Goal: Task Accomplishment & Management: Manage account settings

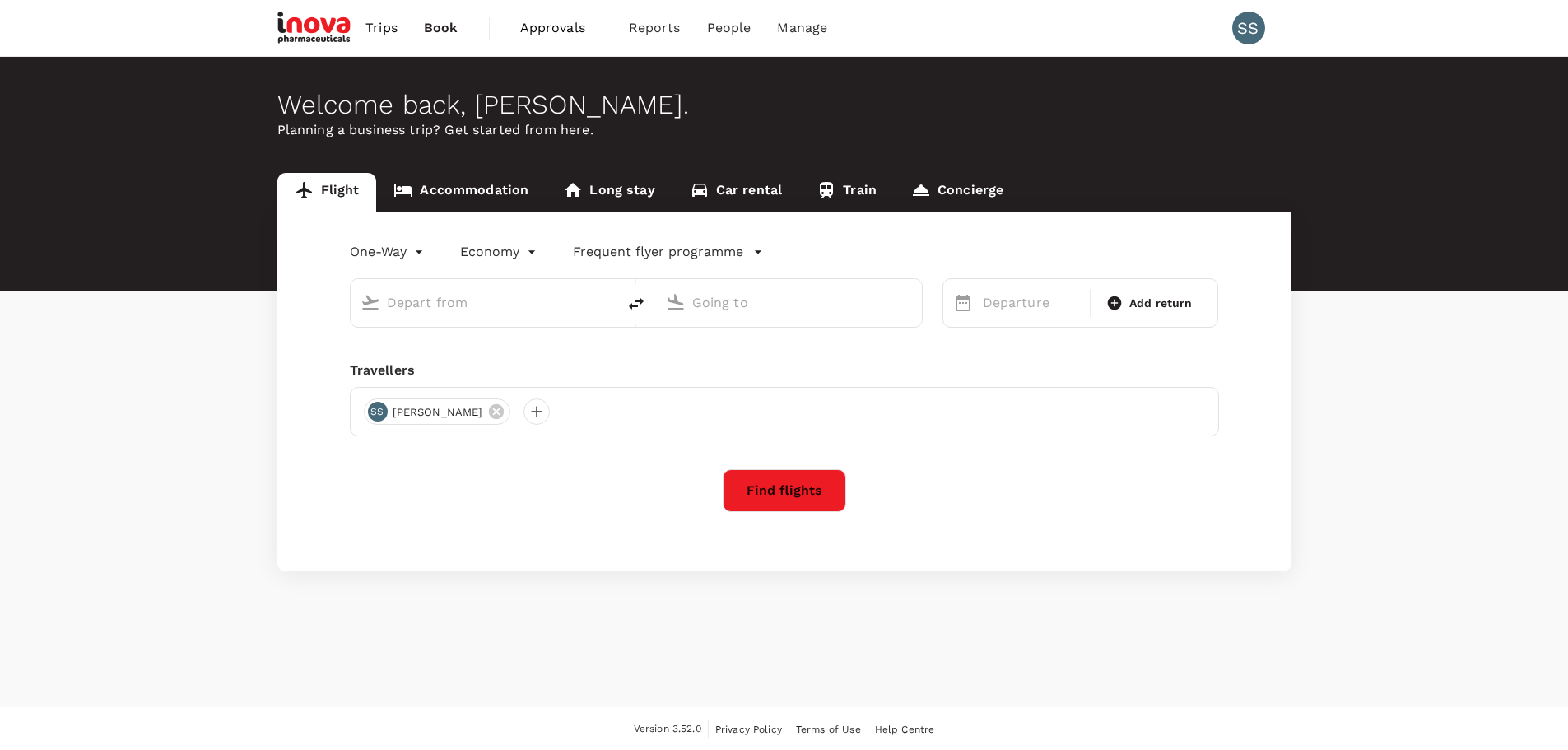
click at [557, 32] on span "Approvals" at bounding box center [561, 28] width 82 height 20
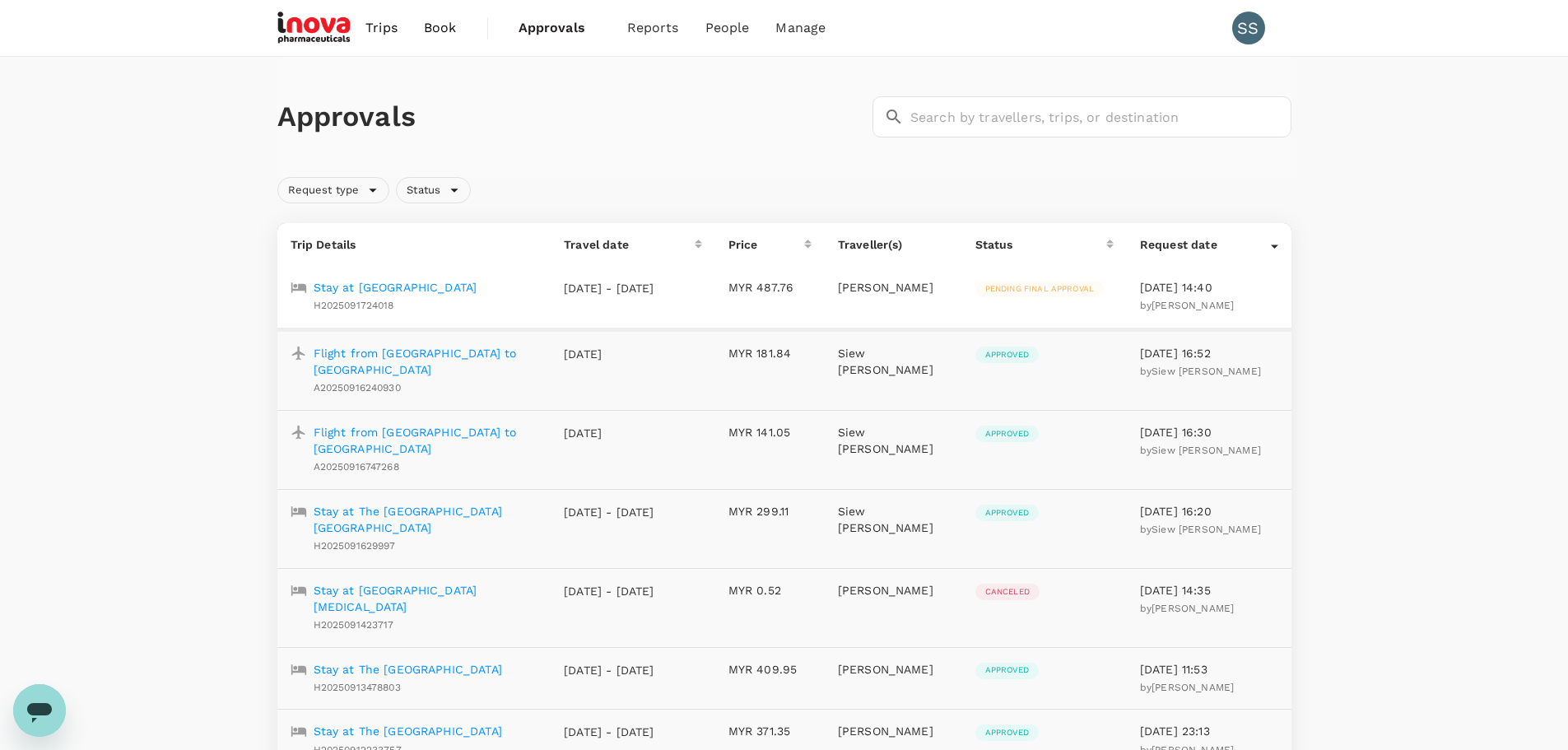
click at [459, 289] on p "Stay at [GEOGRAPHIC_DATA]" at bounding box center [396, 286] width 164 height 16
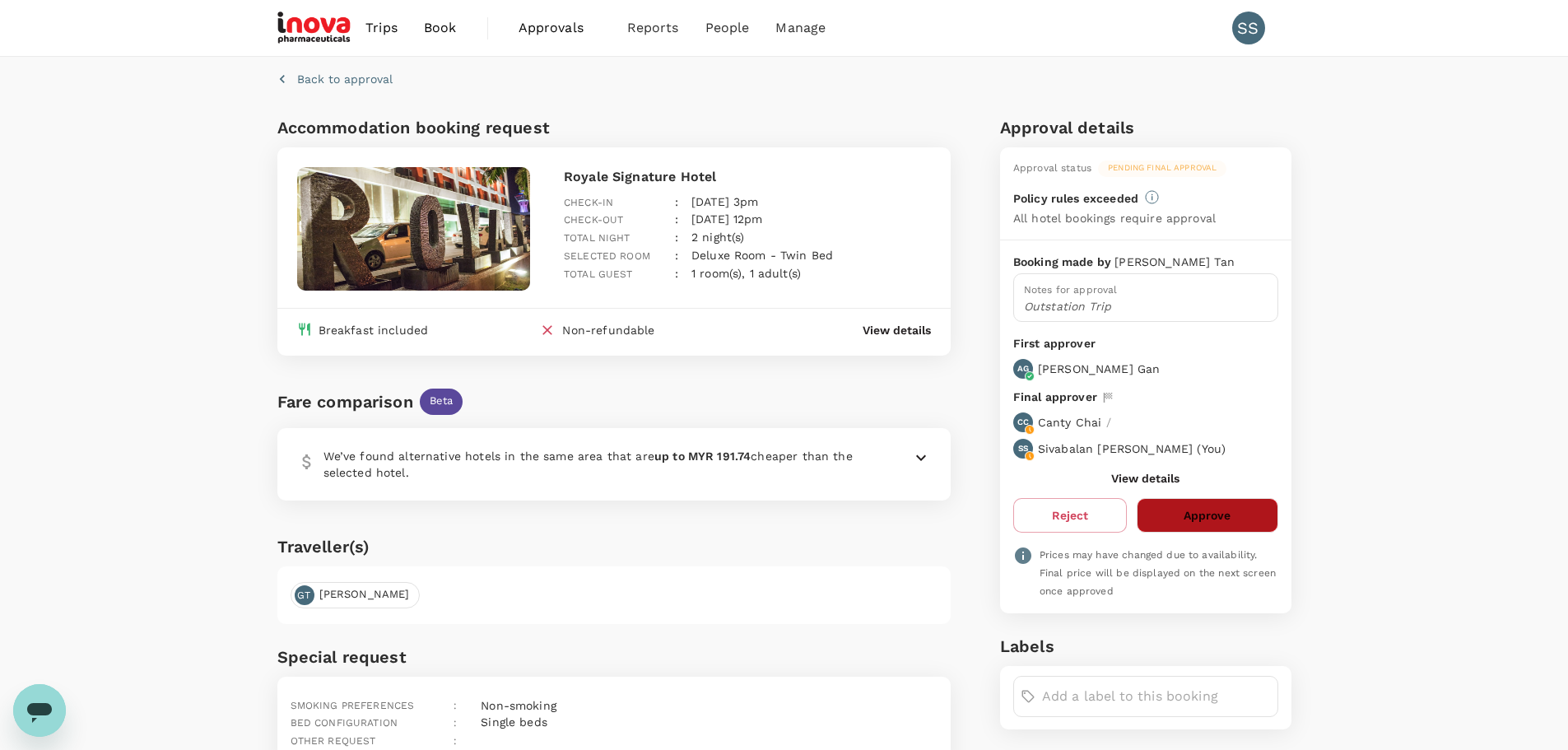
click at [1169, 509] on button "Approve" at bounding box center [1206, 515] width 141 height 34
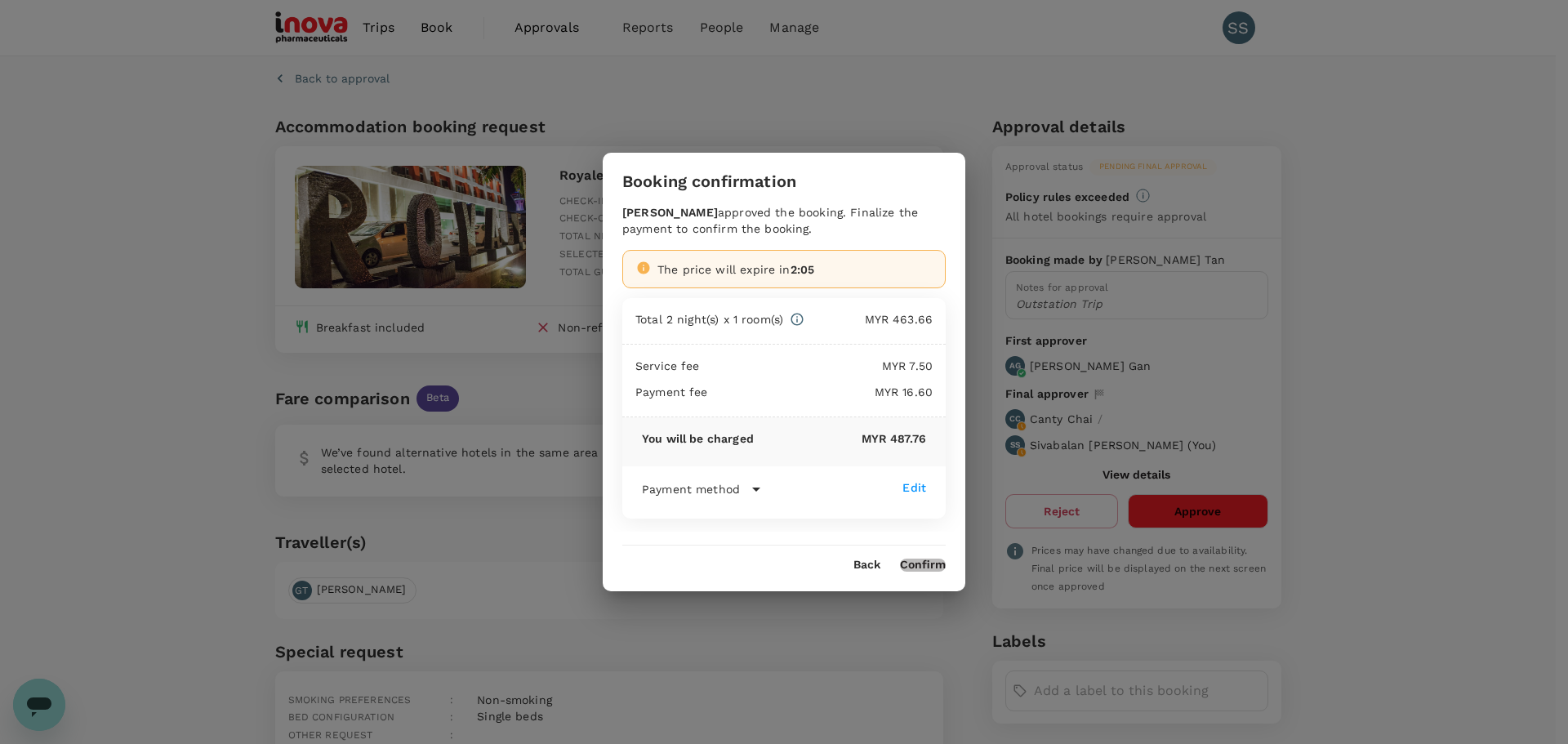
click at [924, 564] on button "Confirm" at bounding box center [922, 566] width 45 height 13
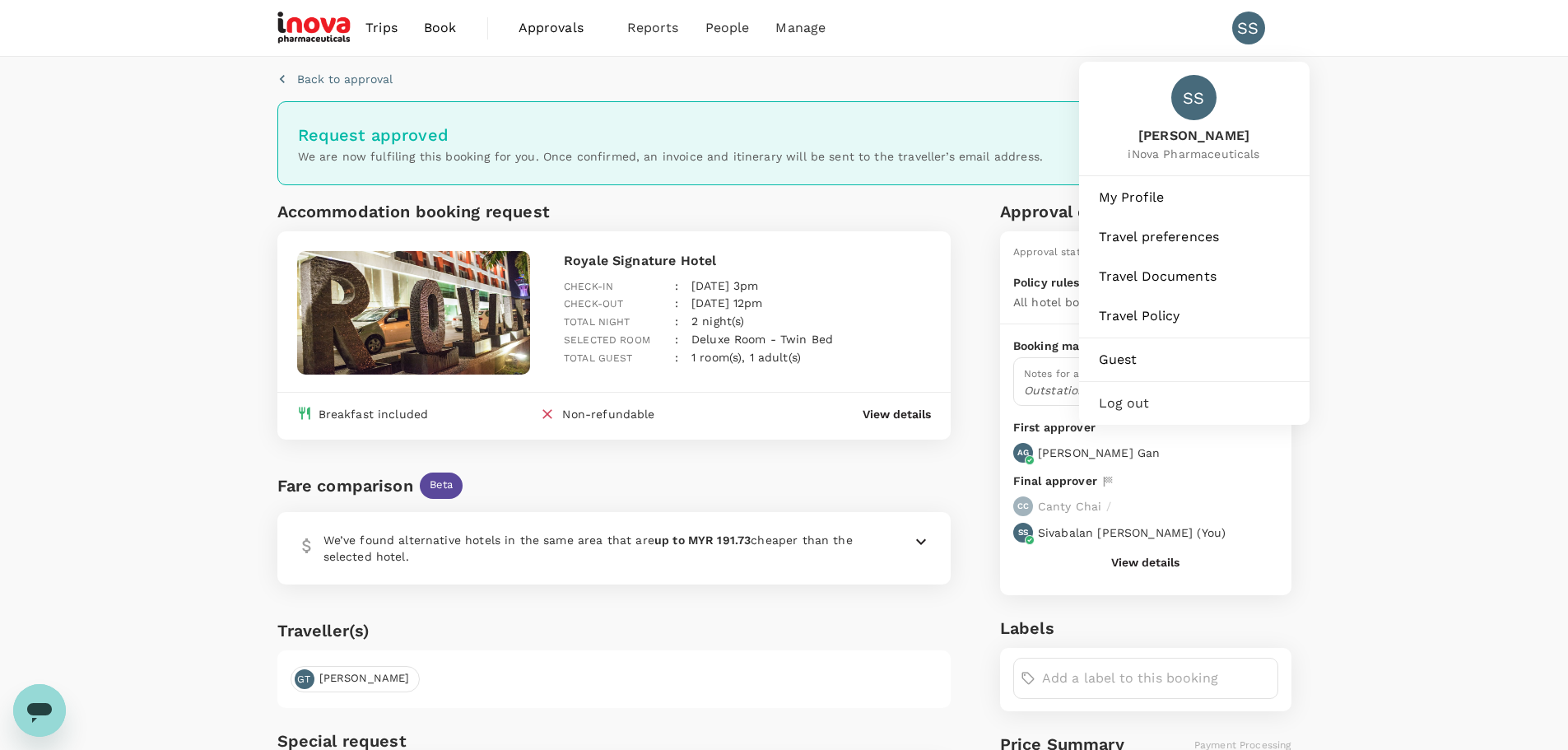
click at [1249, 30] on div "SS" at bounding box center [1248, 28] width 33 height 33
click at [1245, 32] on div "SS" at bounding box center [1248, 28] width 33 height 33
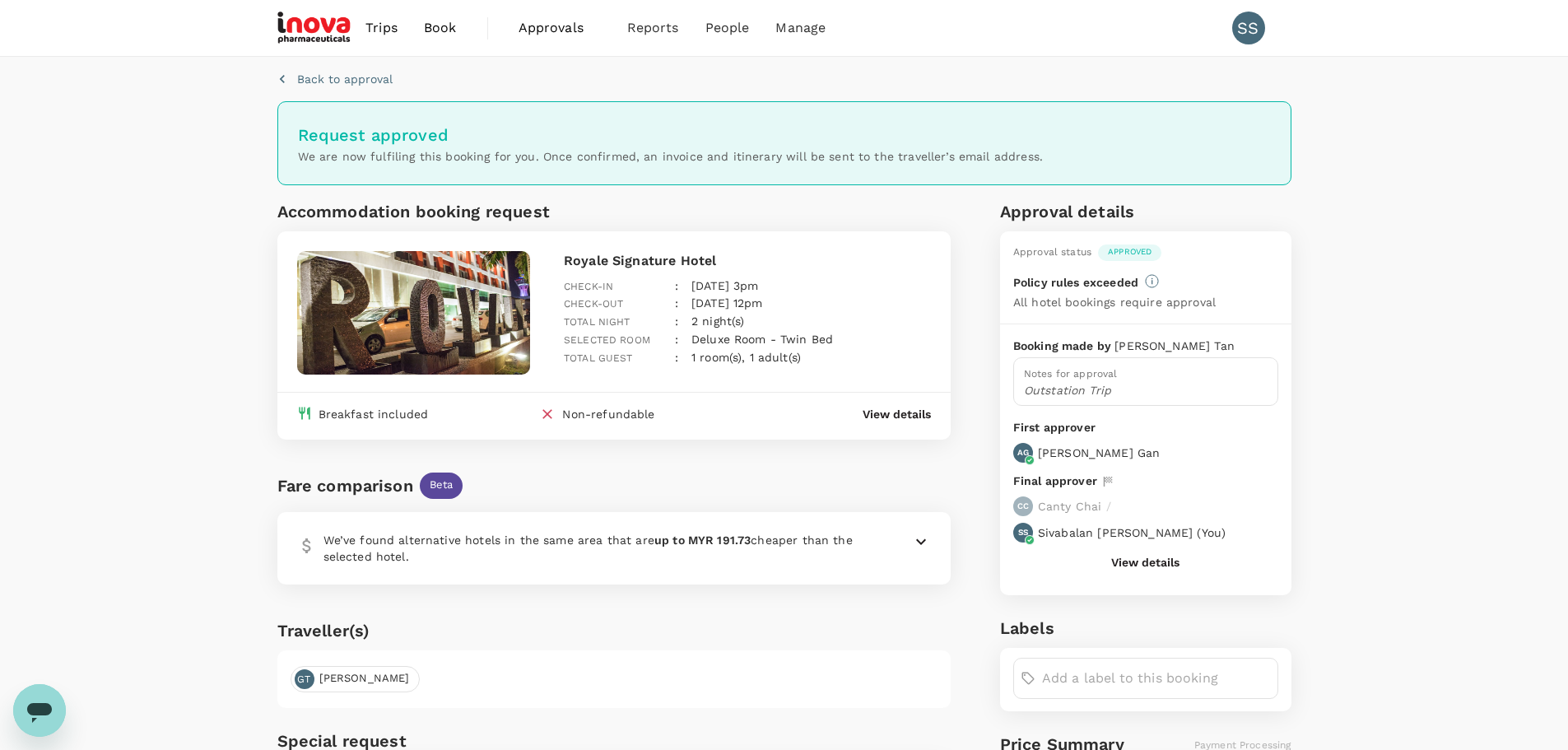
click at [540, 30] on span "Approvals" at bounding box center [559, 28] width 82 height 20
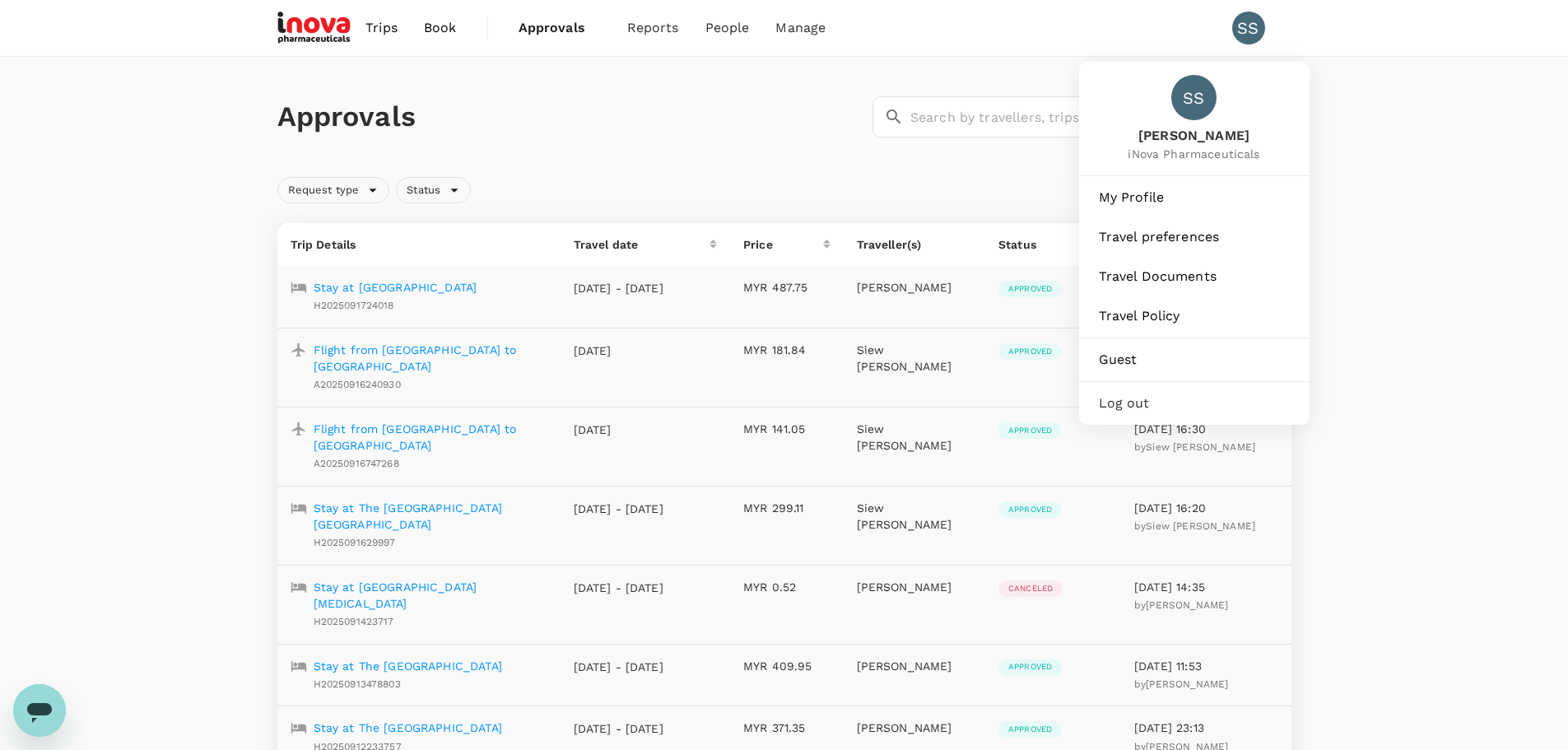
click at [1248, 35] on div "SS" at bounding box center [1248, 28] width 33 height 33
click at [1244, 23] on div "SS" at bounding box center [1248, 28] width 33 height 33
click at [1108, 402] on span "Log out" at bounding box center [1194, 403] width 191 height 20
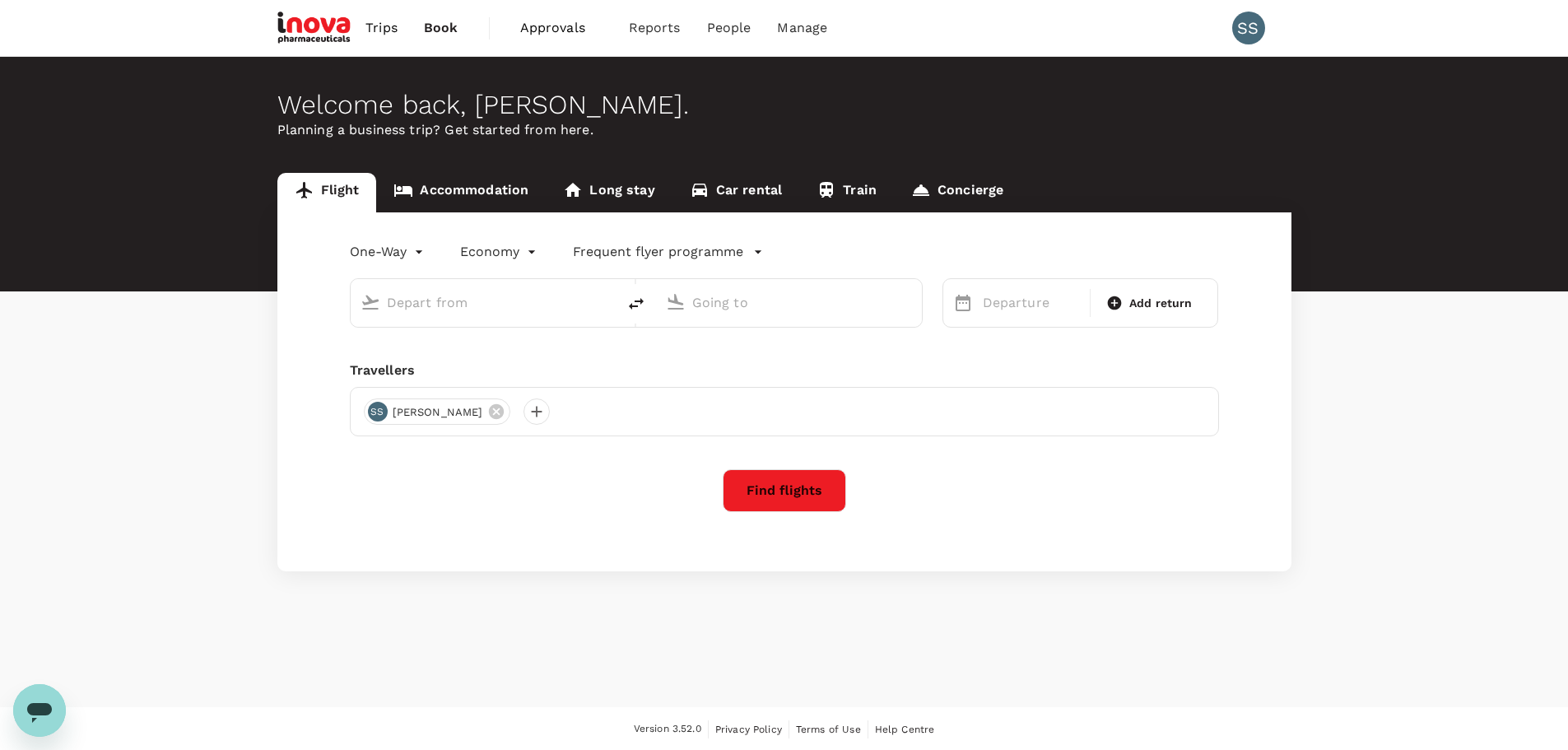
click at [549, 27] on span "Approvals" at bounding box center [561, 28] width 82 height 20
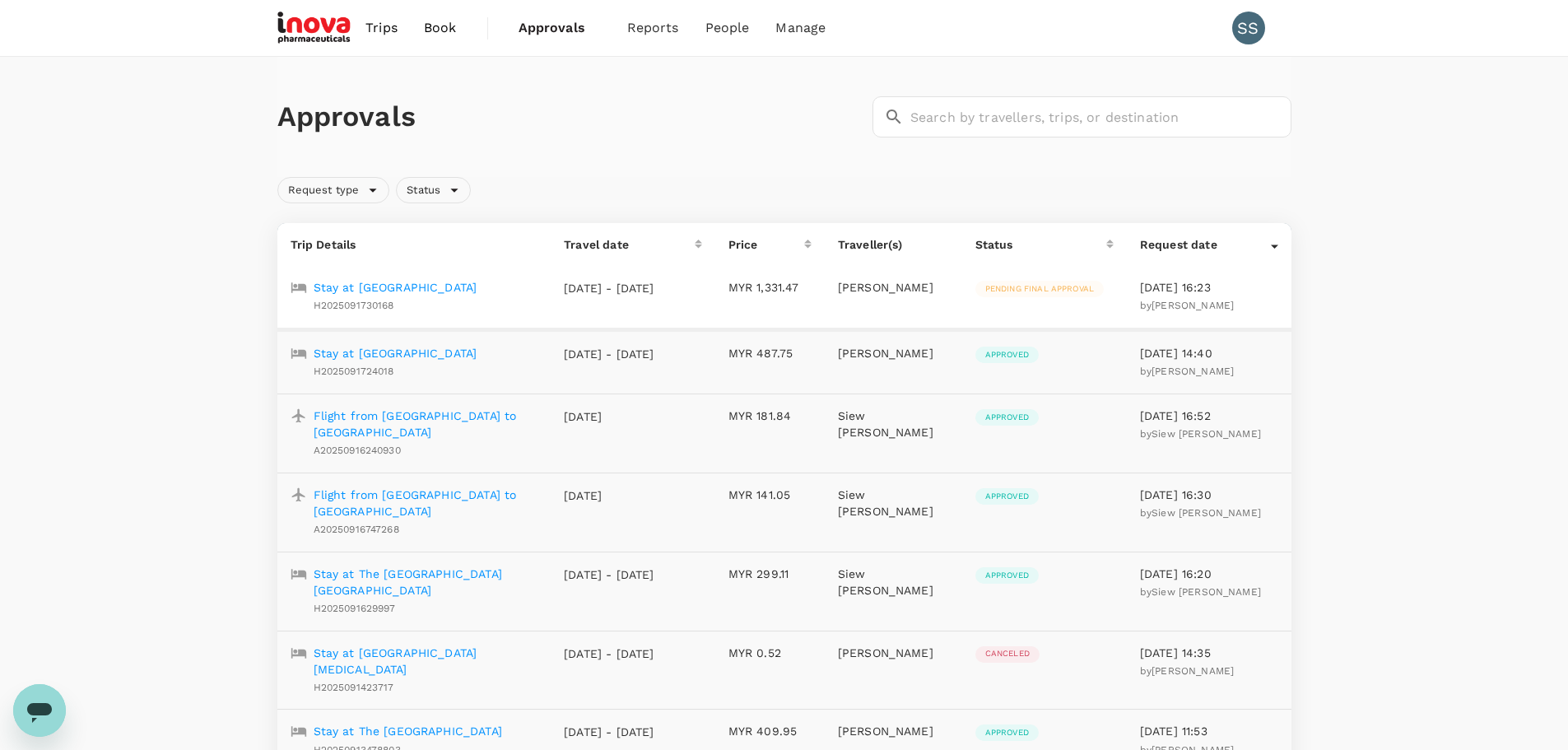
click at [381, 286] on p "Stay at [GEOGRAPHIC_DATA]" at bounding box center [396, 286] width 164 height 16
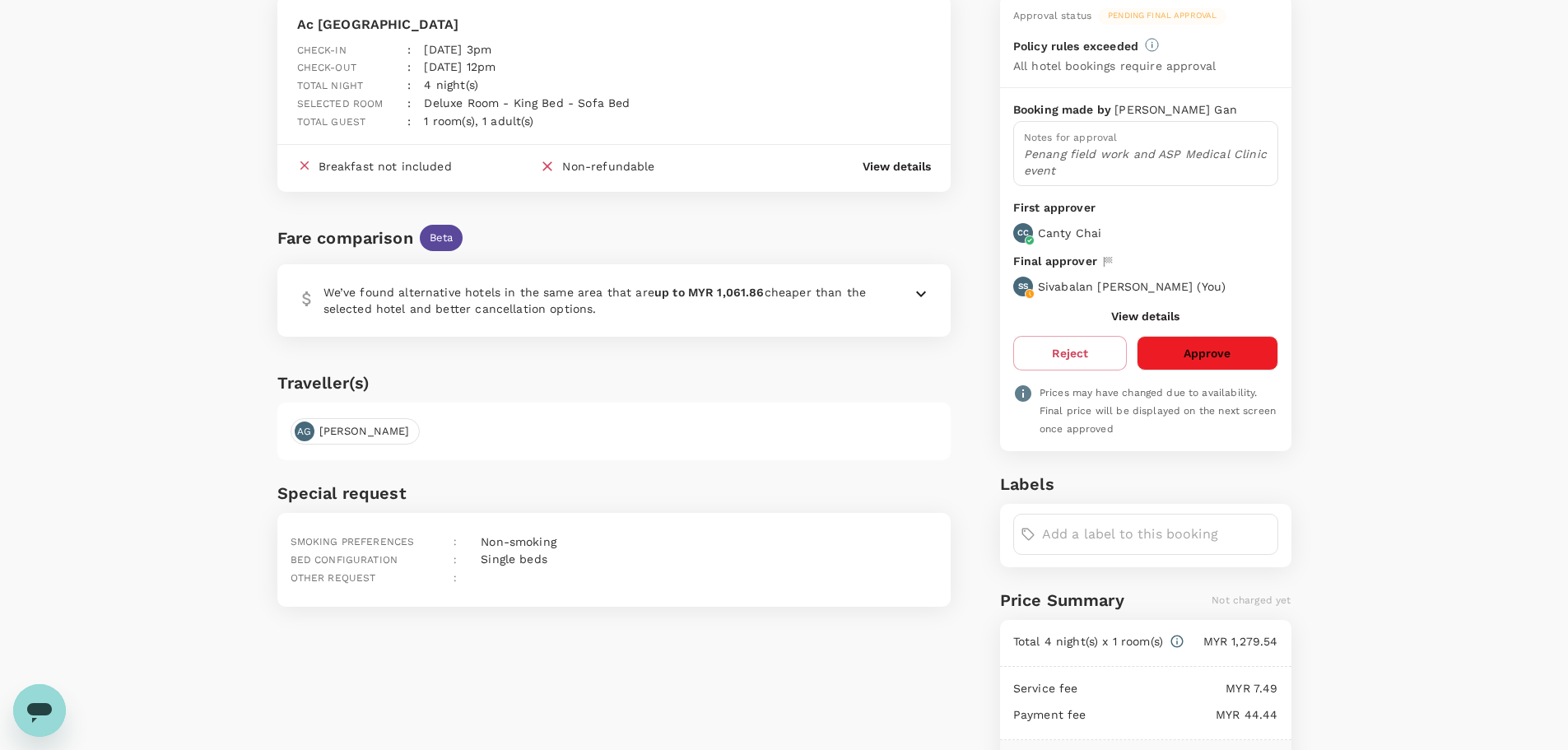
scroll to position [150, 0]
click at [1161, 350] on button "Approve" at bounding box center [1206, 355] width 141 height 34
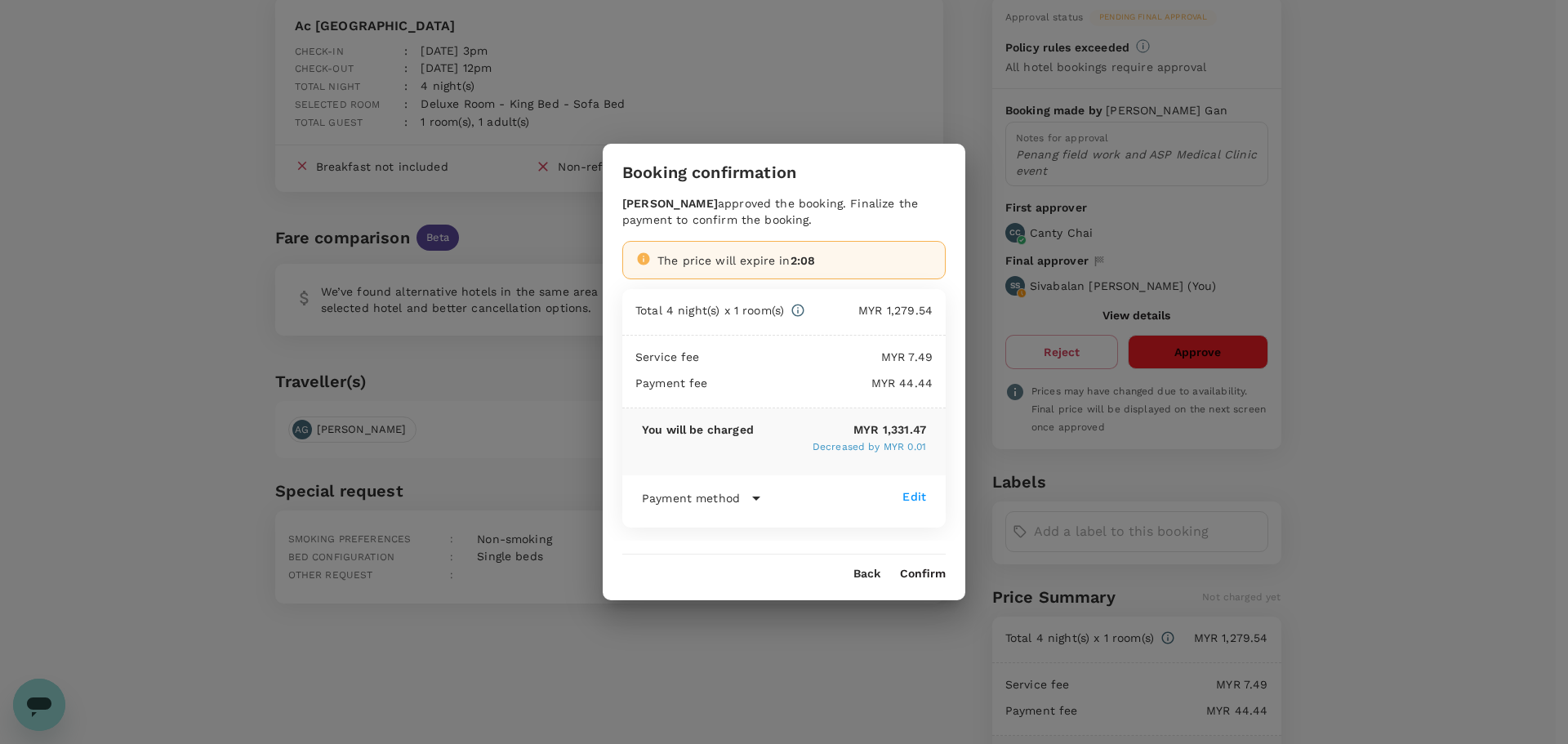
click at [916, 573] on button "Confirm" at bounding box center [922, 574] width 45 height 13
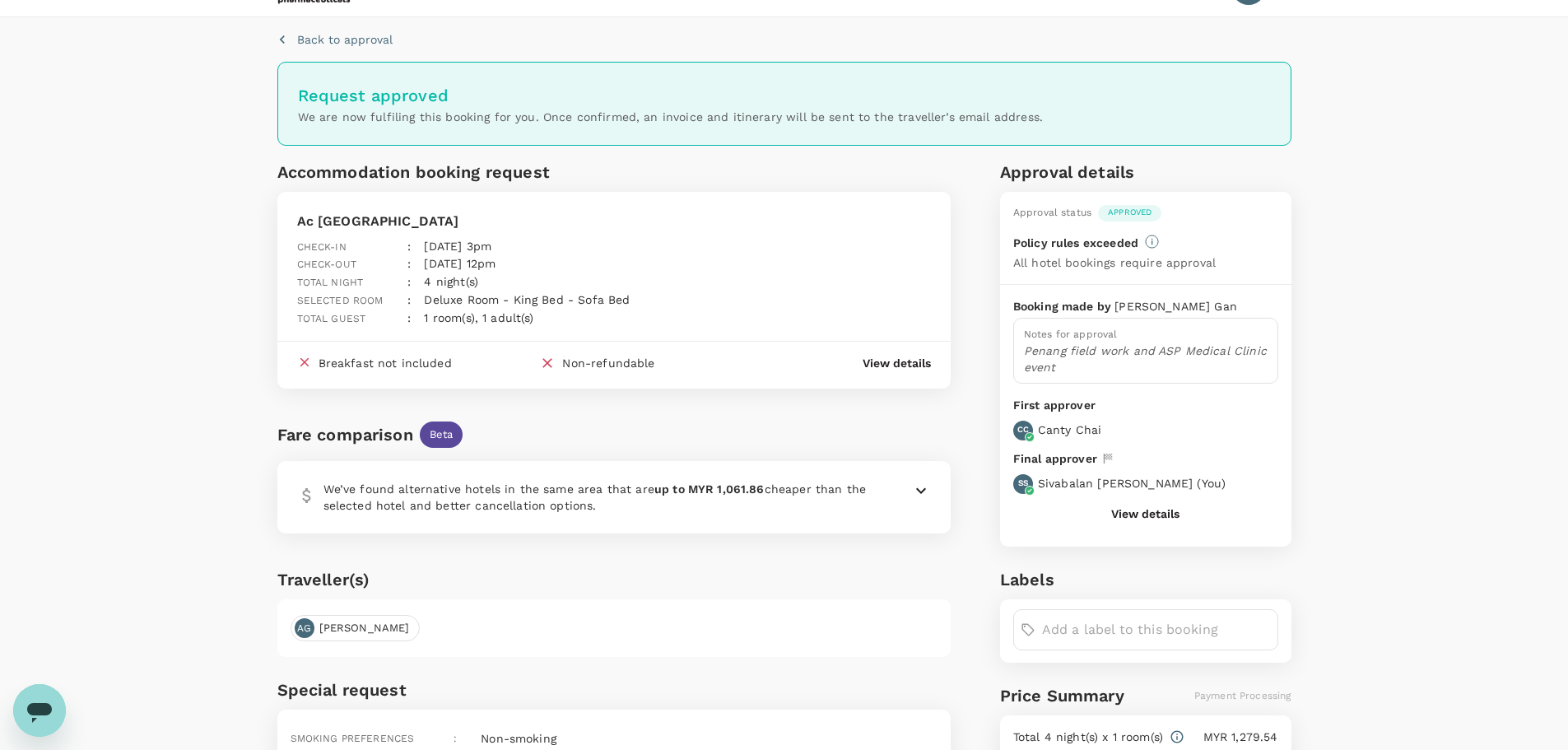
scroll to position [0, 0]
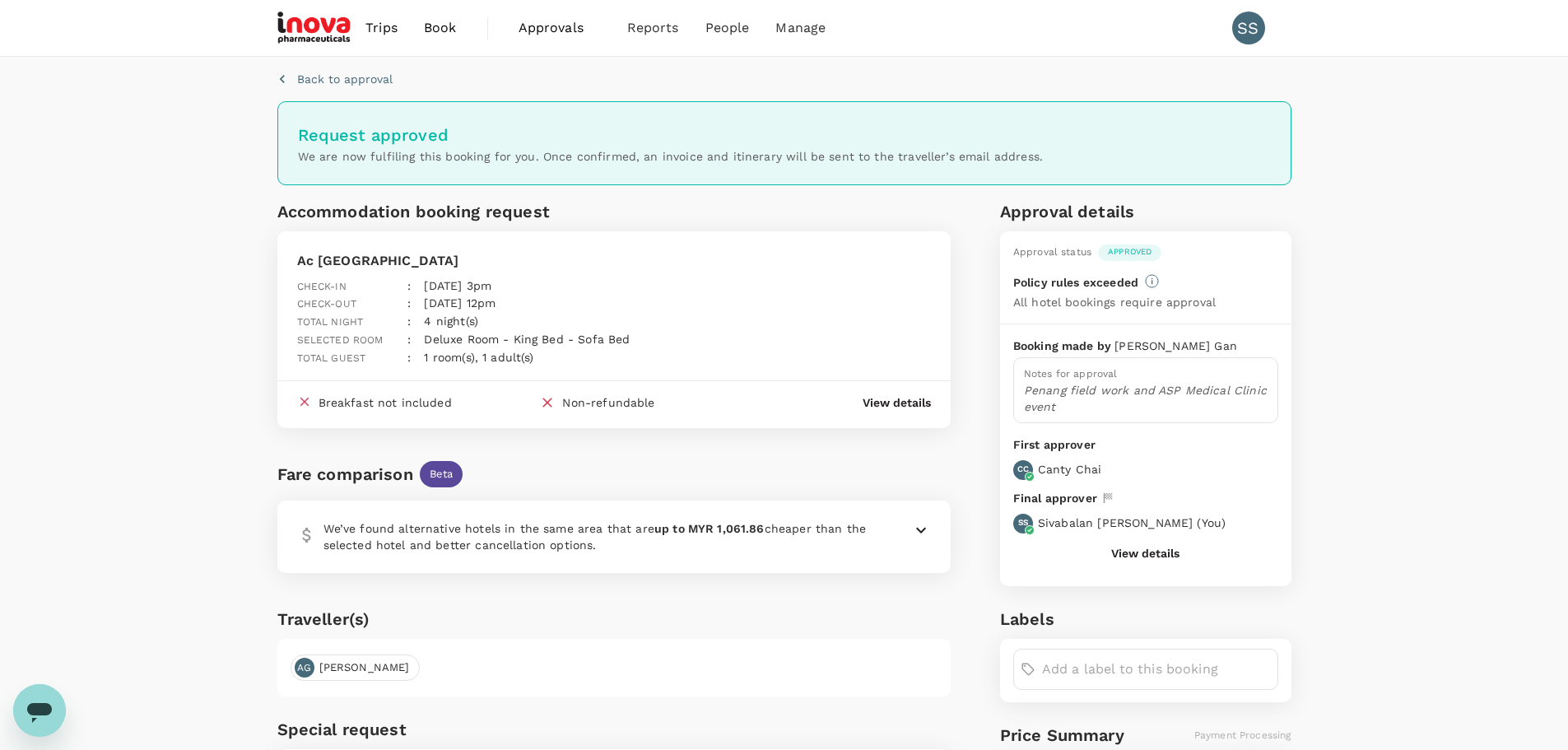
click at [545, 29] on span "Approvals" at bounding box center [559, 28] width 82 height 20
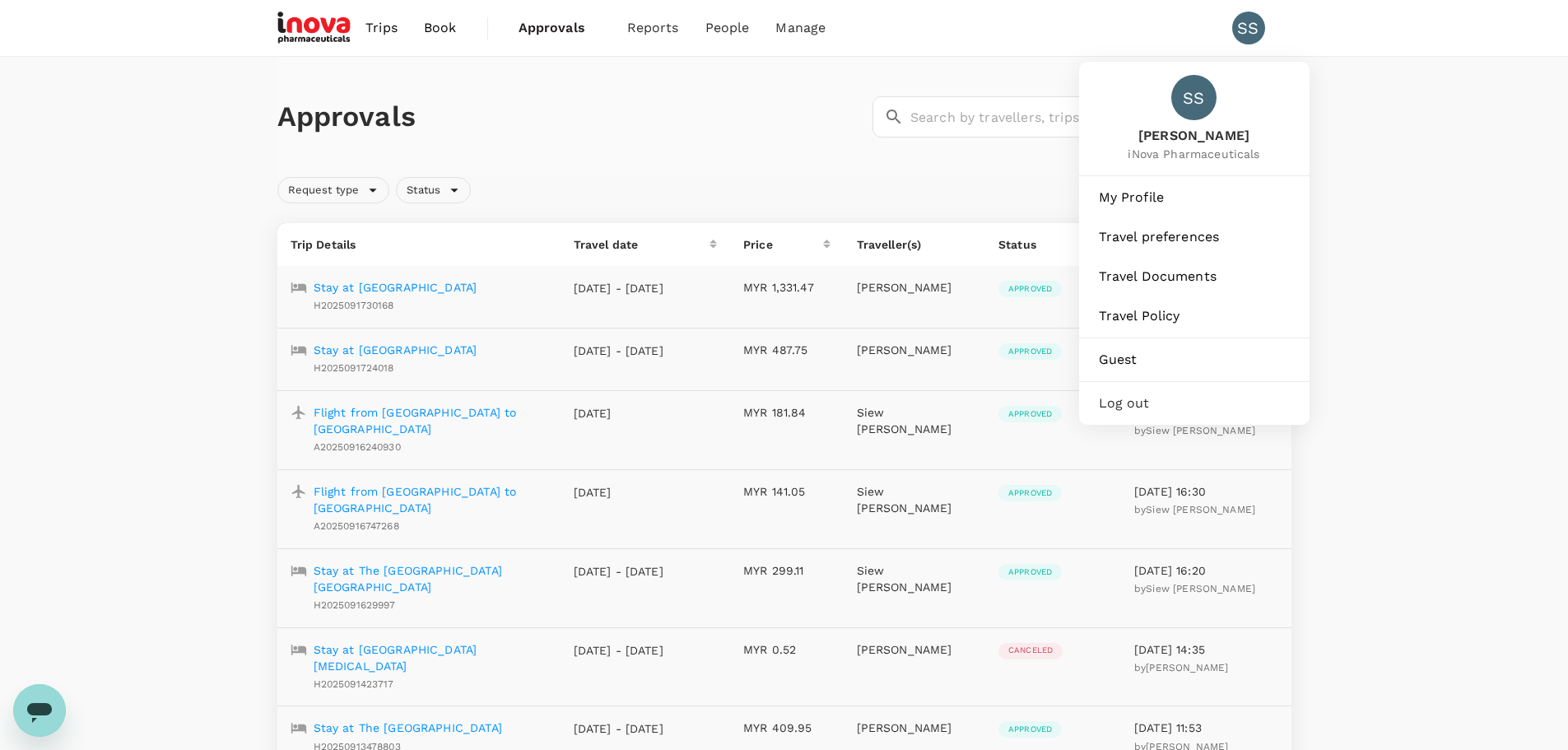
click at [1246, 34] on div "SS" at bounding box center [1248, 28] width 33 height 33
click at [1124, 403] on span "Log out" at bounding box center [1194, 403] width 191 height 20
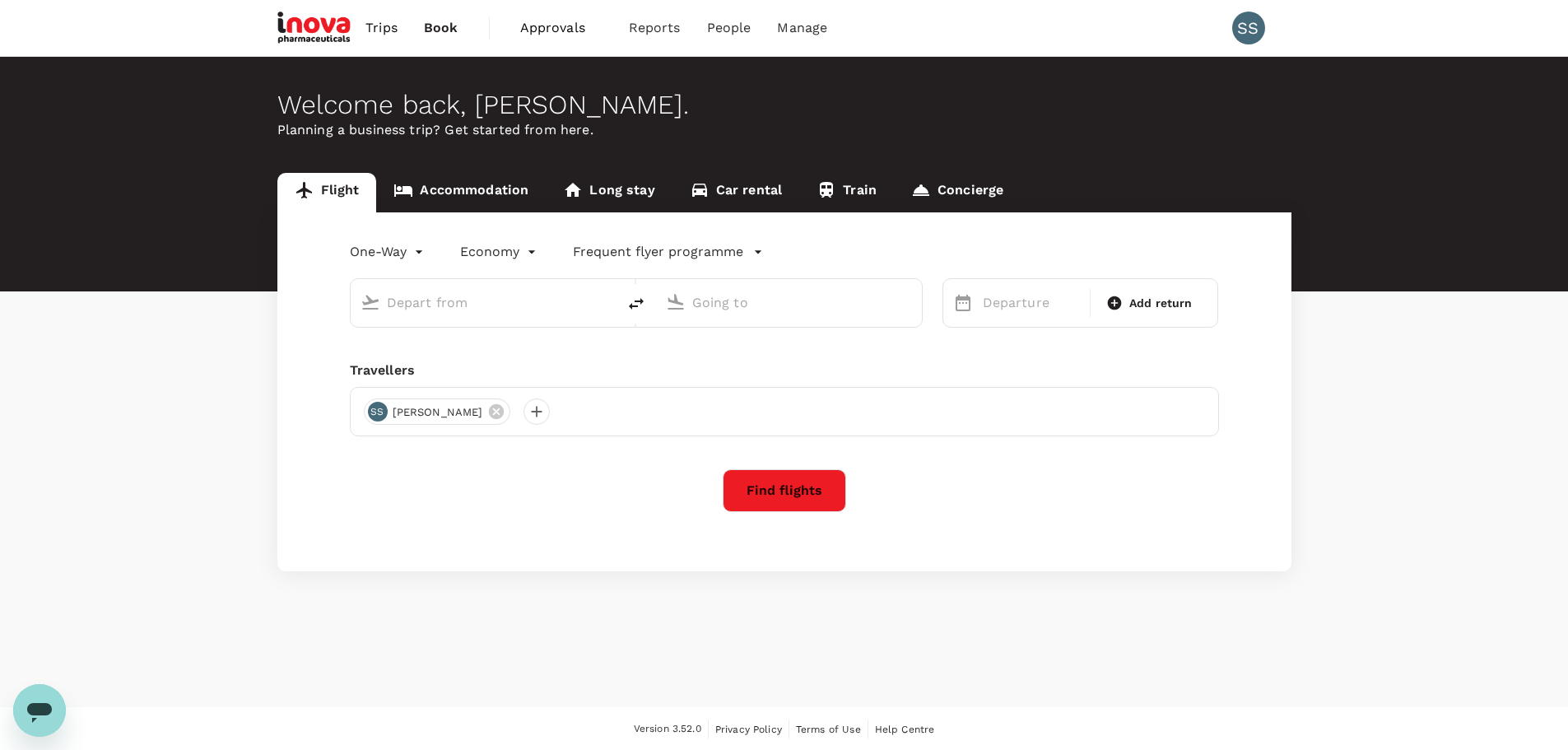
click at [550, 22] on span "Approvals" at bounding box center [561, 28] width 82 height 20
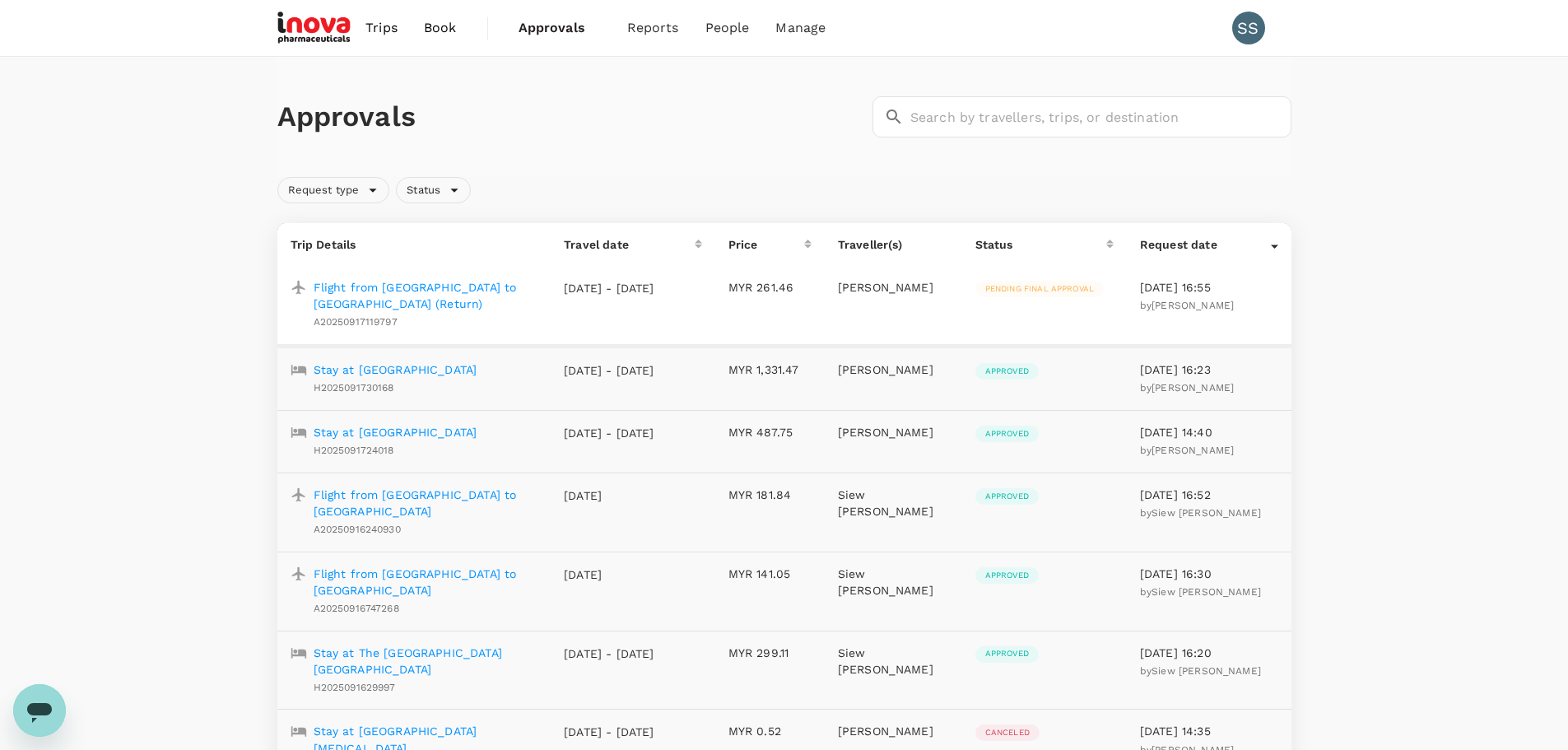
click at [443, 288] on p "Flight from [GEOGRAPHIC_DATA] to [GEOGRAPHIC_DATA] (Return)" at bounding box center [426, 295] width 225 height 33
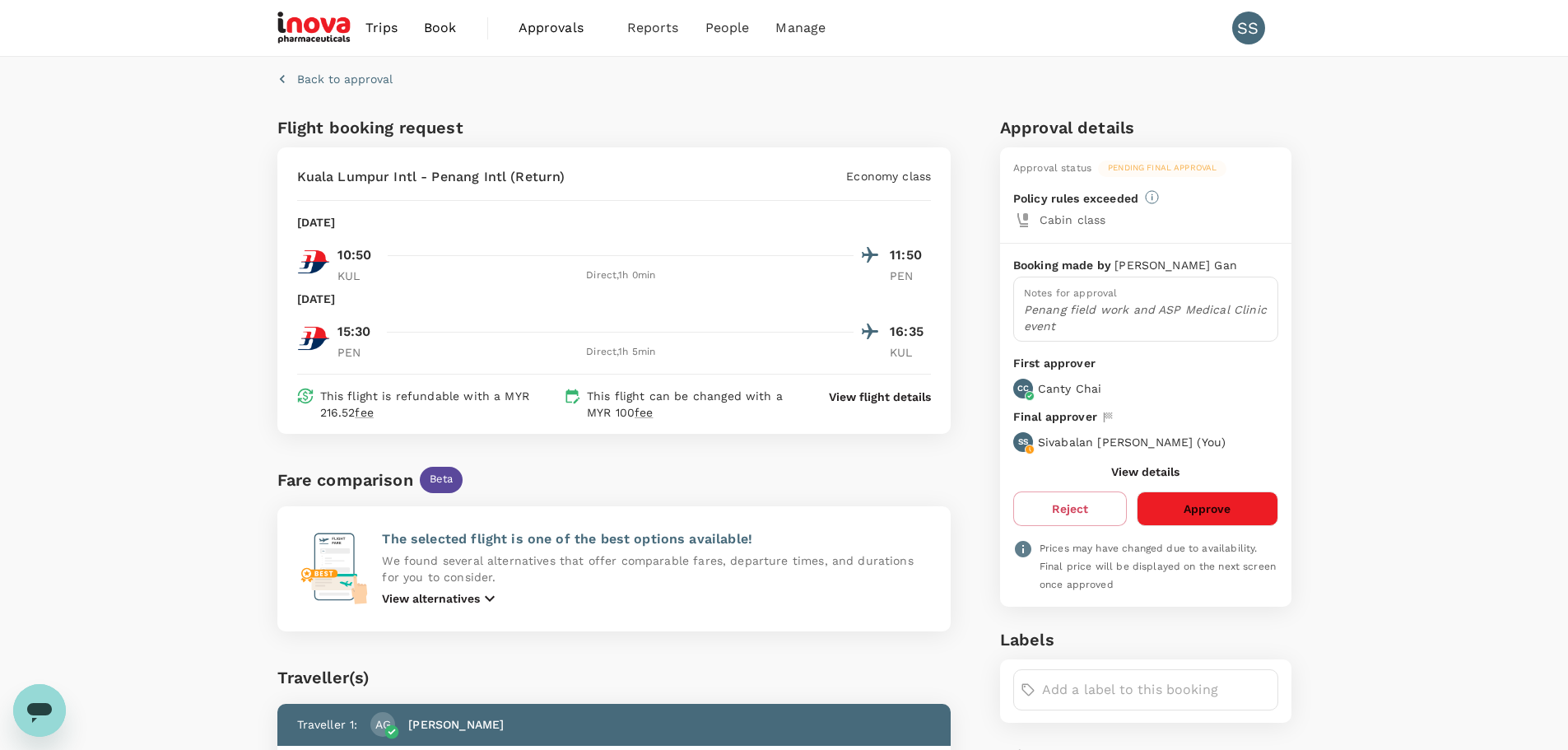
click at [1192, 505] on button "Approve" at bounding box center [1206, 508] width 141 height 34
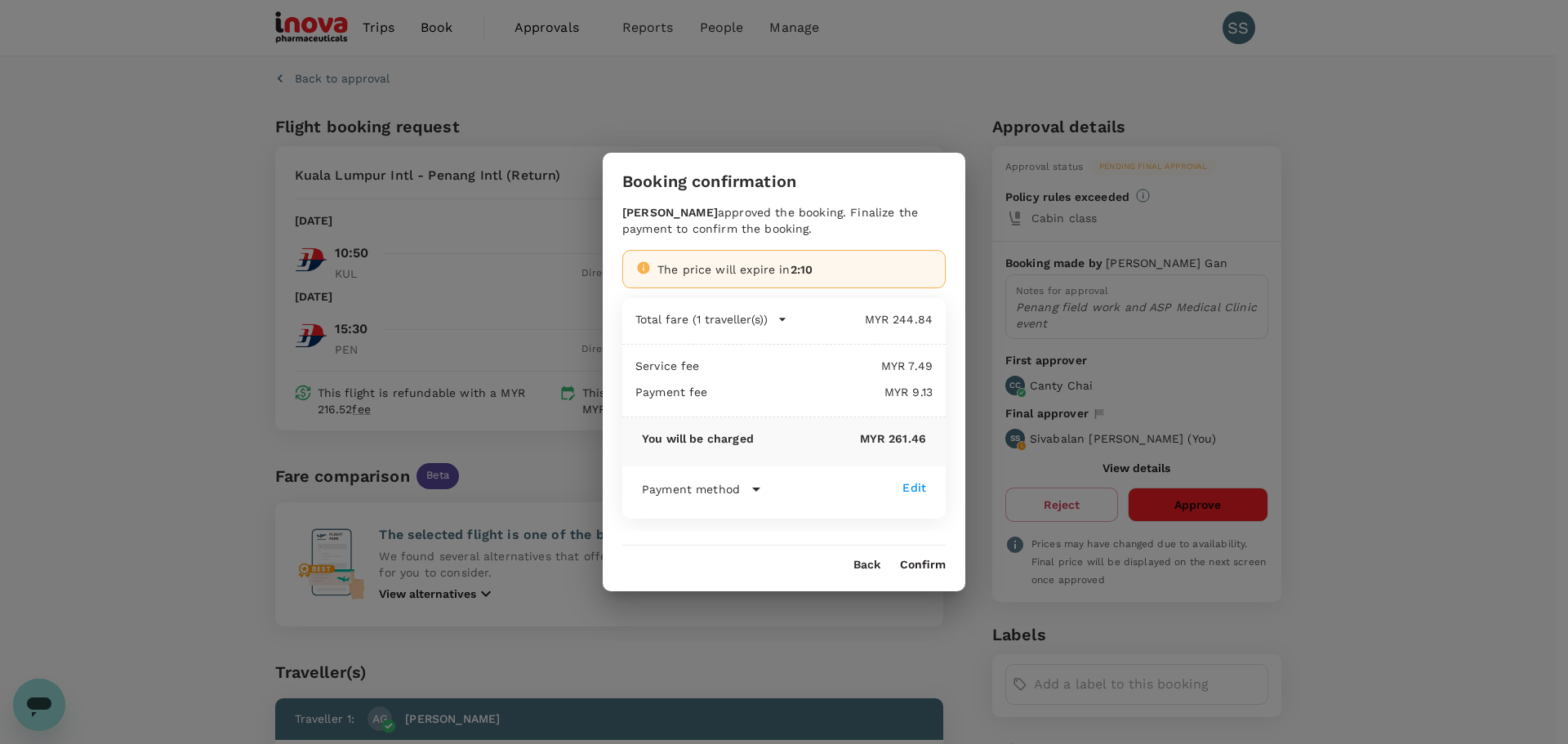
click at [927, 559] on button "Confirm" at bounding box center [922, 566] width 45 height 13
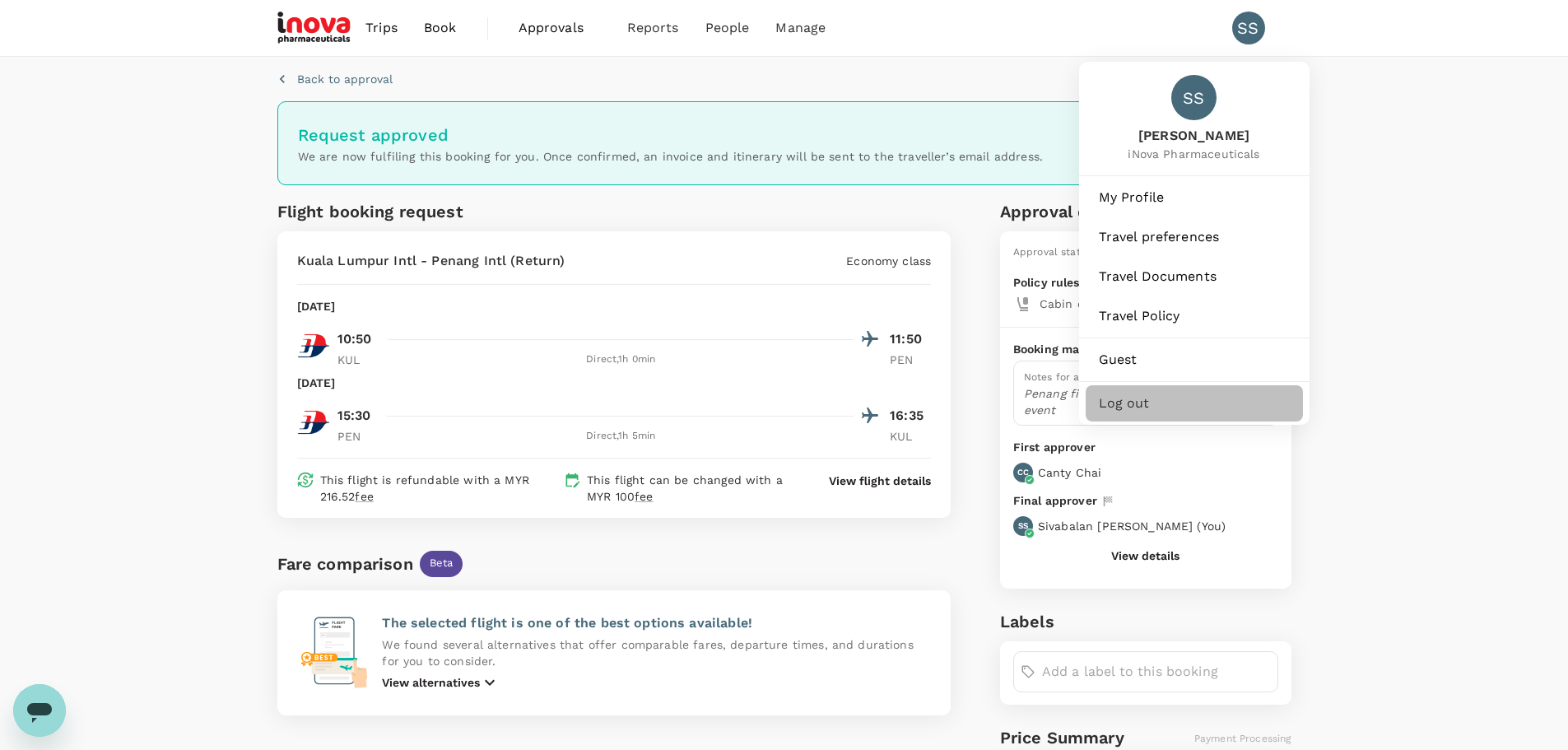
click at [1141, 403] on span "Log out" at bounding box center [1194, 403] width 191 height 20
